Goal: Information Seeking & Learning: Find specific fact

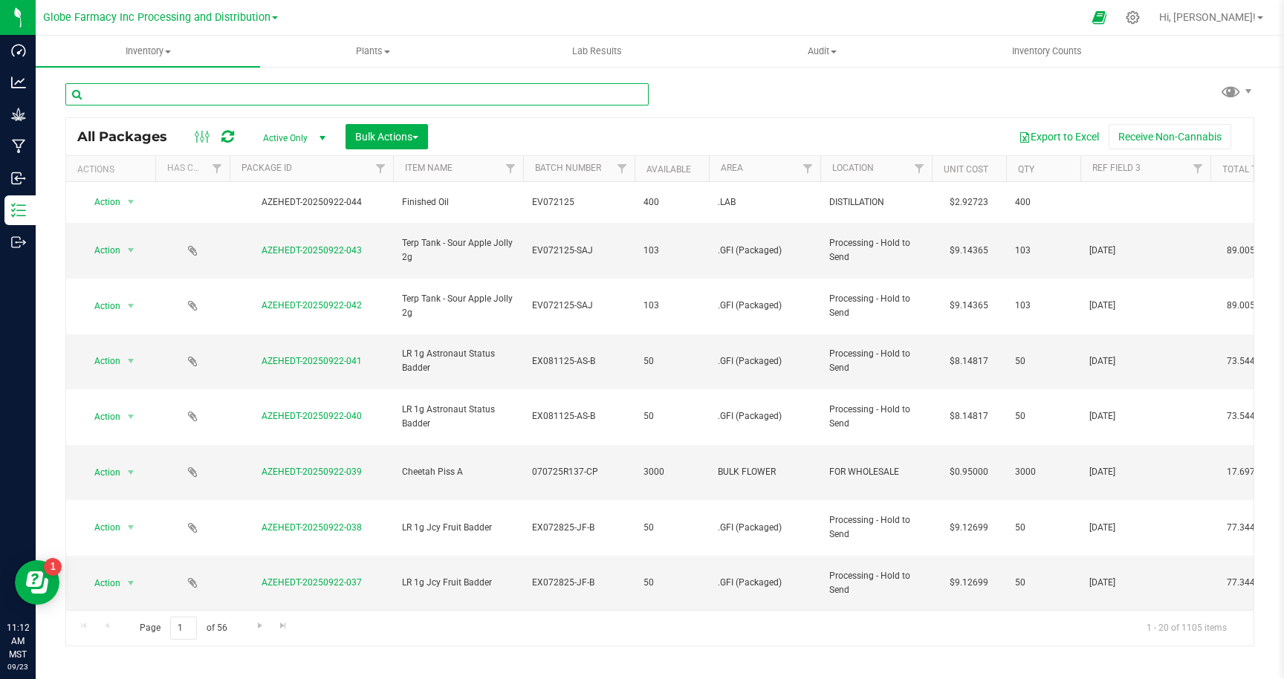
click at [440, 89] on input "text" at bounding box center [356, 94] width 583 height 22
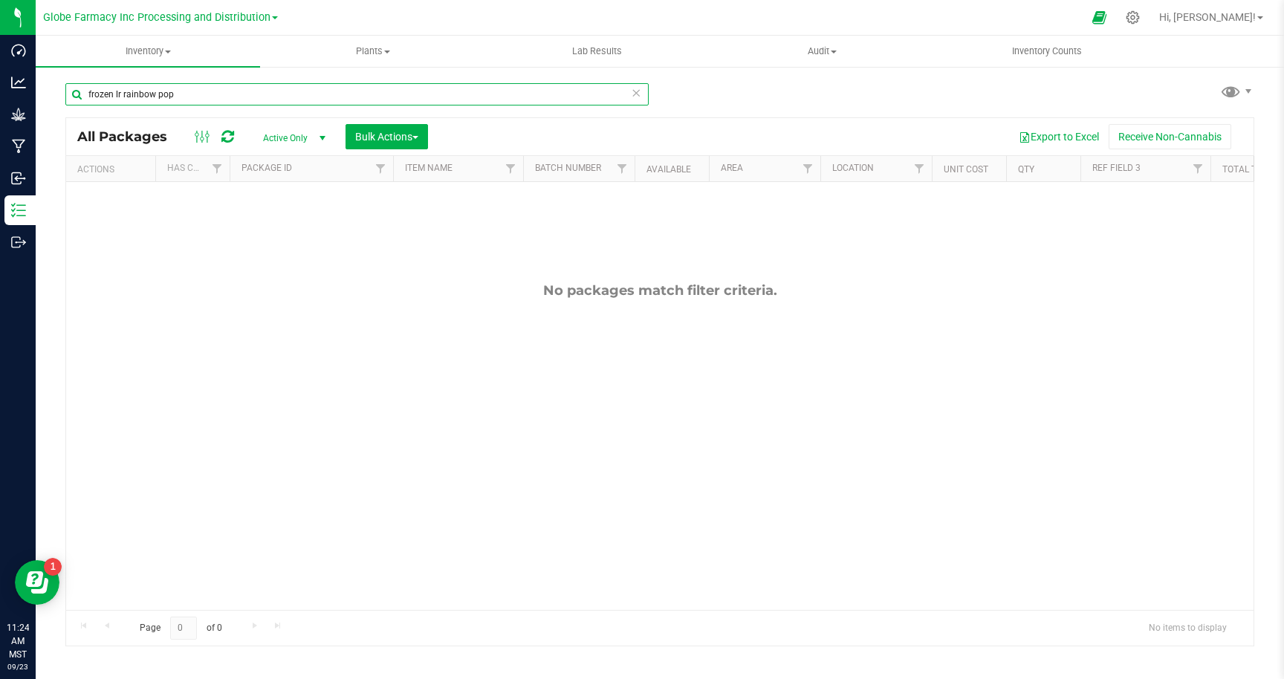
type input "frozen lr rainbow pop"
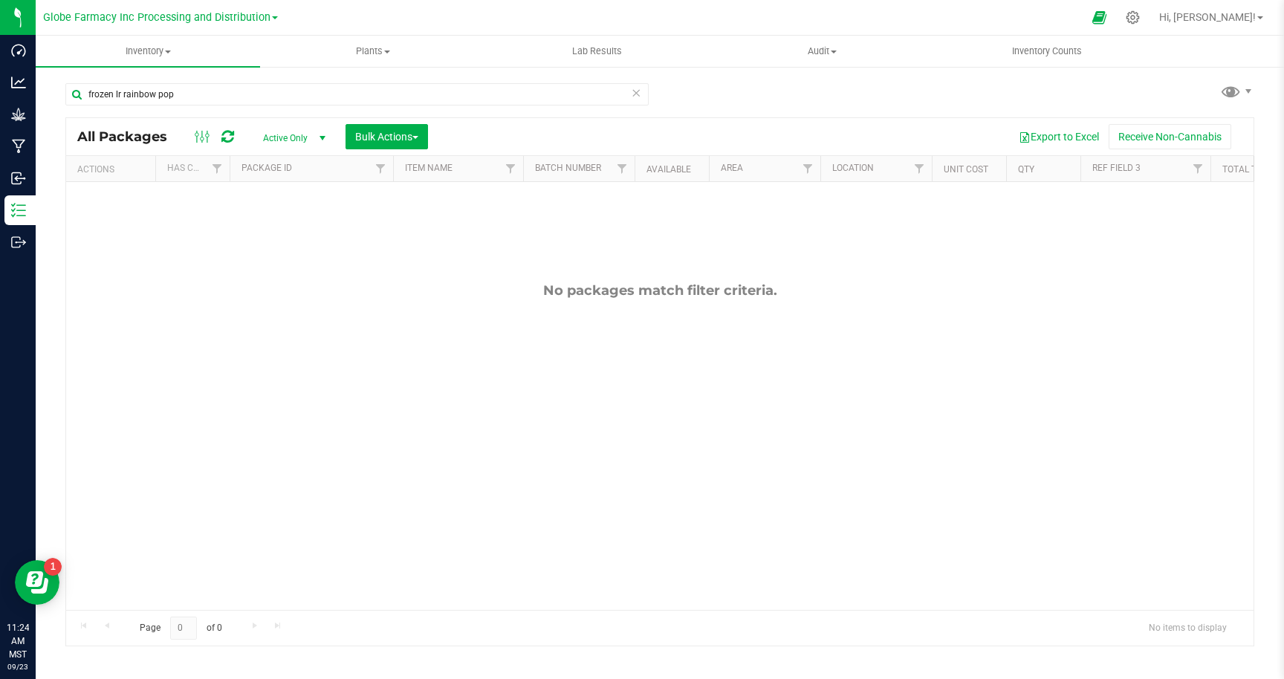
click at [300, 137] on span "Active Only" at bounding box center [291, 138] width 82 height 21
click at [274, 224] on li "All" at bounding box center [290, 229] width 80 height 22
click at [324, 132] on div at bounding box center [660, 382] width 1188 height 528
click at [321, 137] on div at bounding box center [660, 382] width 1188 height 528
click at [319, 136] on span "select" at bounding box center [323, 138] width 12 height 12
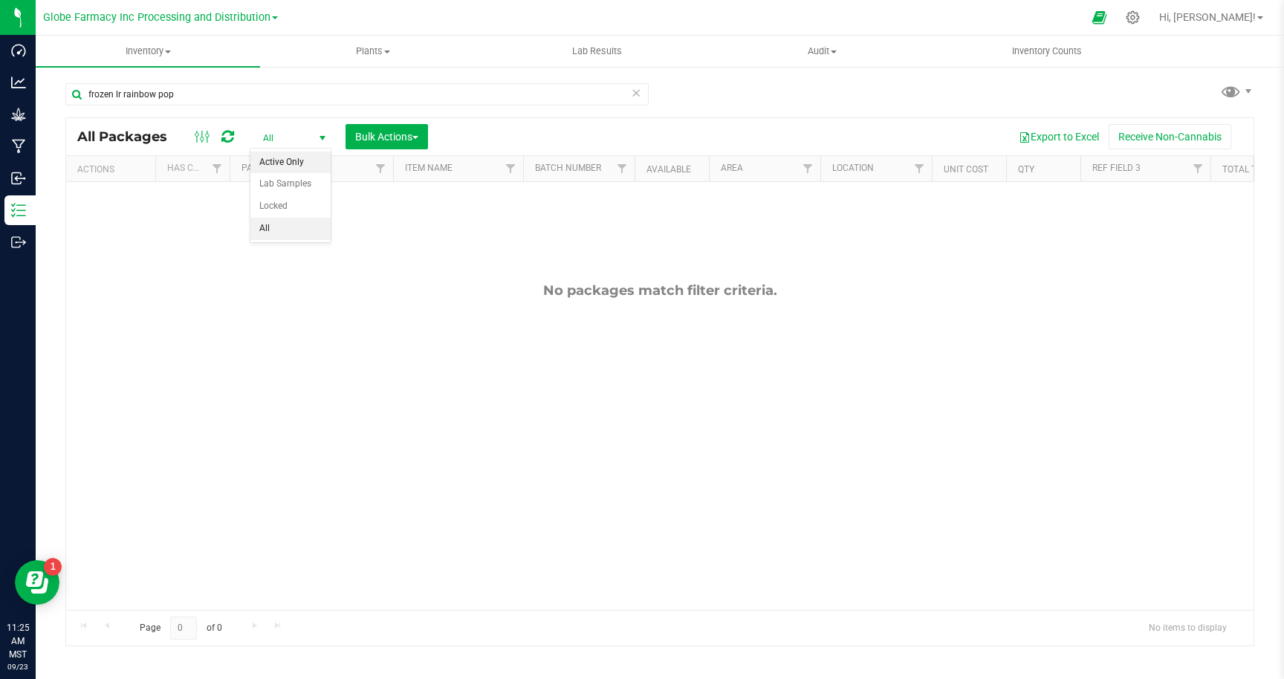
click at [297, 157] on li "Active Only" at bounding box center [290, 163] width 80 height 22
